Goal: Check status: Check status

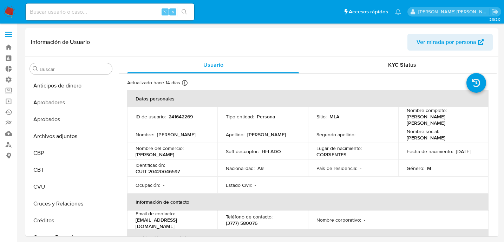
select select "10"
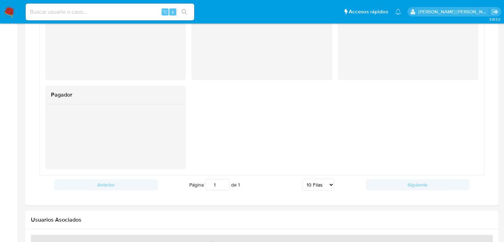
scroll to position [729, 0]
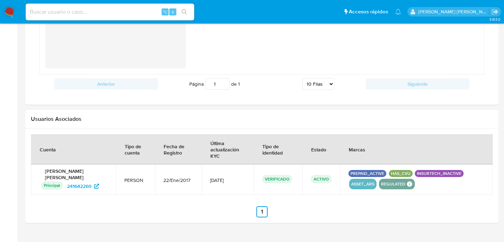
click at [98, 11] on input at bounding box center [110, 11] width 169 height 9
paste input "70954924"
type input "70954924"
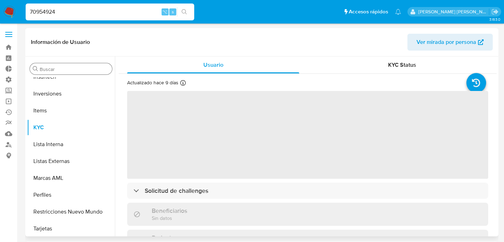
scroll to position [381, 0]
select select "10"
click at [77, 69] on input "Buscar" at bounding box center [75, 69] width 70 height 6
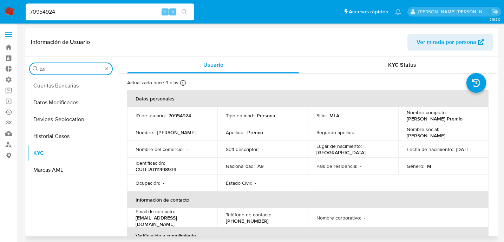
scroll to position [0, 0]
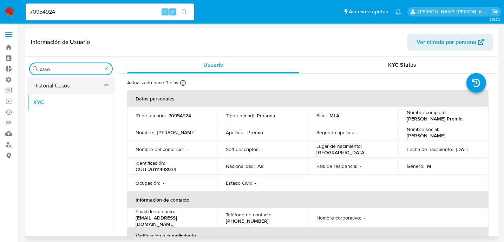
type input "caso"
click at [78, 84] on button "Historial Casos" at bounding box center [68, 85] width 82 height 17
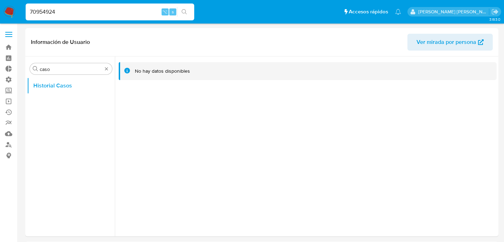
click at [107, 8] on input "70954924" at bounding box center [110, 11] width 169 height 9
paste input "69075930"
type input "690759304"
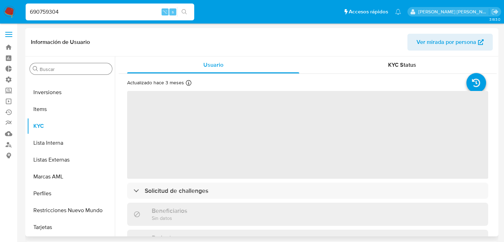
select select "10"
click at [69, 68] on input "c" at bounding box center [75, 69] width 70 height 6
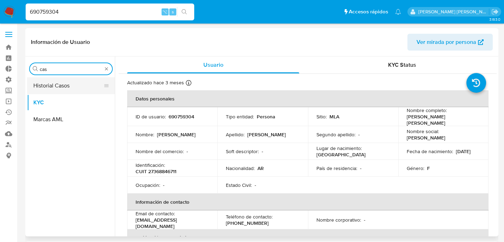
type input "cas"
click at [66, 86] on button "Historial Casos" at bounding box center [68, 85] width 82 height 17
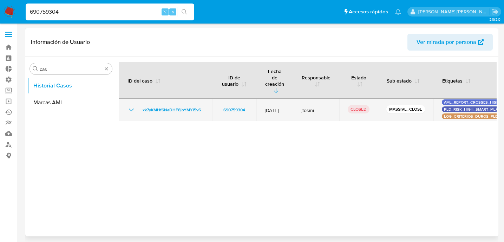
click at [132, 106] on icon "Mostrar/Ocultar" at bounding box center [131, 110] width 8 height 8
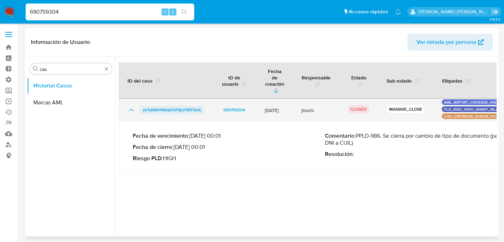
click at [170, 106] on span "xk7yKMHf6NaDHF8joYMYl5v6" at bounding box center [172, 110] width 58 height 8
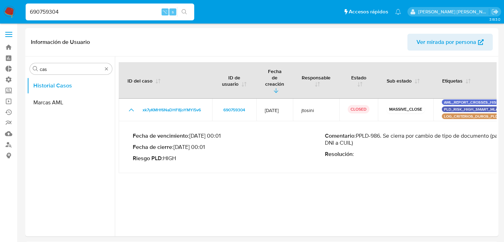
click at [120, 6] on div "690759304 ⌥ s" at bounding box center [110, 12] width 169 height 17
click at [118, 7] on input "690759304" at bounding box center [110, 11] width 169 height 9
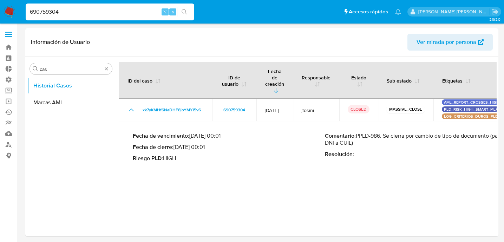
paste input "2913209111"
type input "2913209111"
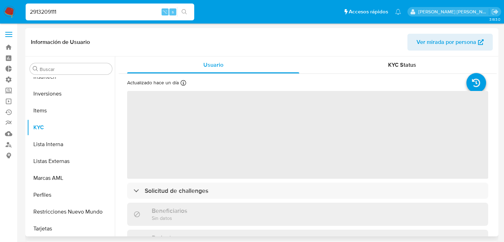
scroll to position [381, 0]
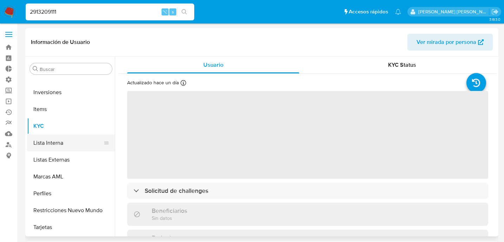
select select "10"
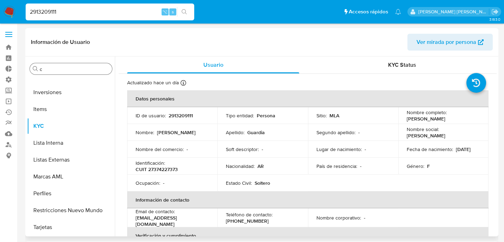
click at [71, 72] on input "c" at bounding box center [75, 69] width 70 height 6
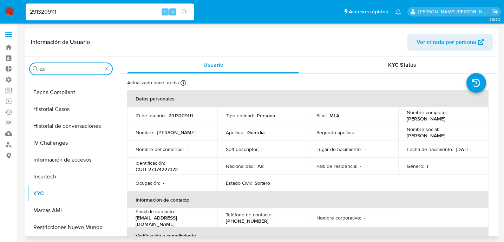
scroll to position [0, 0]
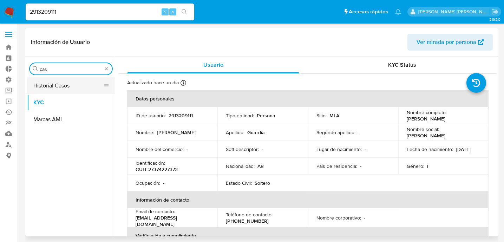
type input "cas"
click at [69, 83] on button "Historial Casos" at bounding box center [68, 85] width 82 height 17
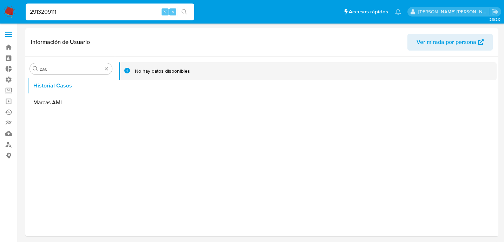
click at [125, 13] on input "2913209111" at bounding box center [110, 11] width 169 height 9
paste input "690759304"
type input "690759304"
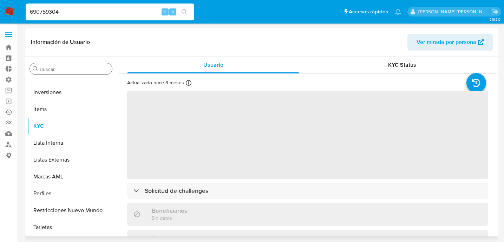
click at [101, 68] on input "Buscar" at bounding box center [75, 69] width 70 height 6
type input "c"
select select "10"
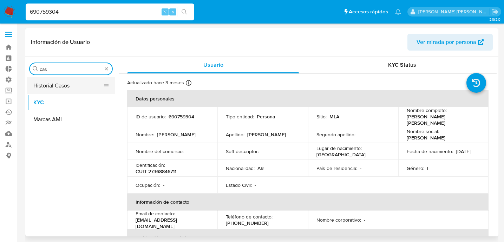
type input "cas"
click at [64, 82] on button "Historial Casos" at bounding box center [68, 85] width 82 height 17
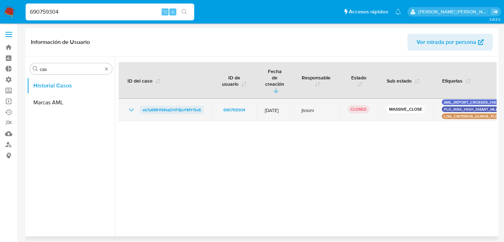
click at [169, 106] on span "xk7yKMHf6NaDHF8joYMYl5v6" at bounding box center [172, 110] width 58 height 8
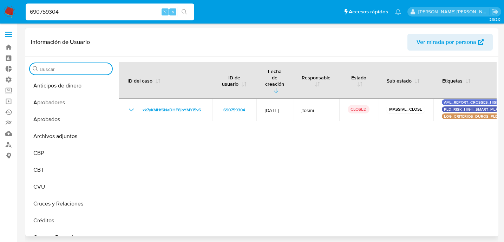
click at [93, 70] on input "Buscar" at bounding box center [75, 69] width 70 height 6
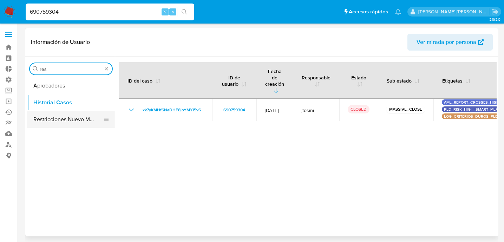
type input "res"
click at [72, 118] on button "Restricciones Nuevo Mundo" at bounding box center [68, 119] width 82 height 17
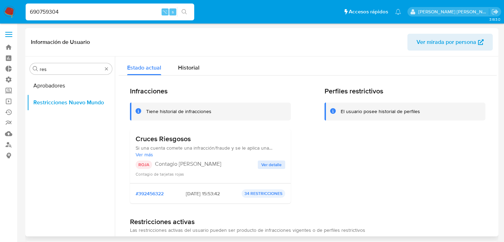
drag, startPoint x: 271, startPoint y: 163, endPoint x: 344, endPoint y: 72, distance: 116.4
click at [271, 163] on span "Ver detalle" at bounding box center [271, 164] width 20 height 7
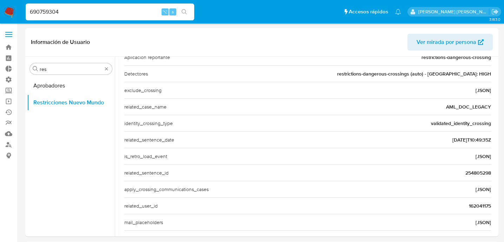
scroll to position [109, 0]
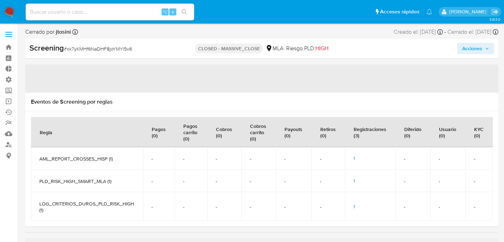
scroll to position [381, 0]
select select "10"
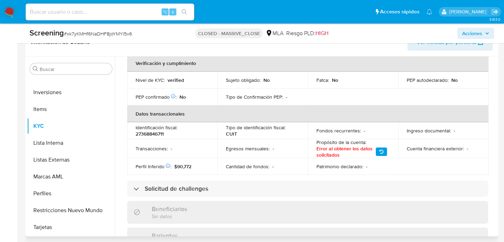
scroll to position [0, 0]
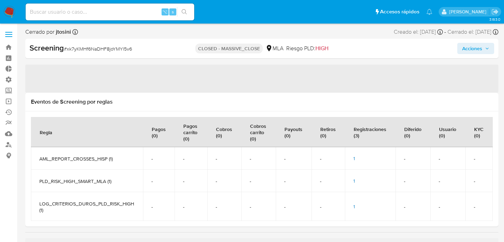
scroll to position [381, 0]
select select "10"
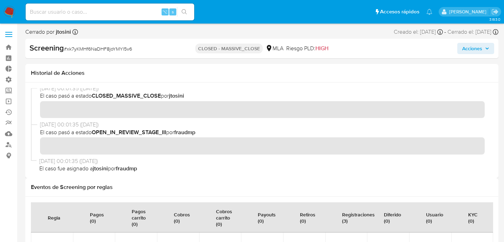
scroll to position [6, 0]
